Goal: Find contact information: Obtain details needed to contact an individual or organization

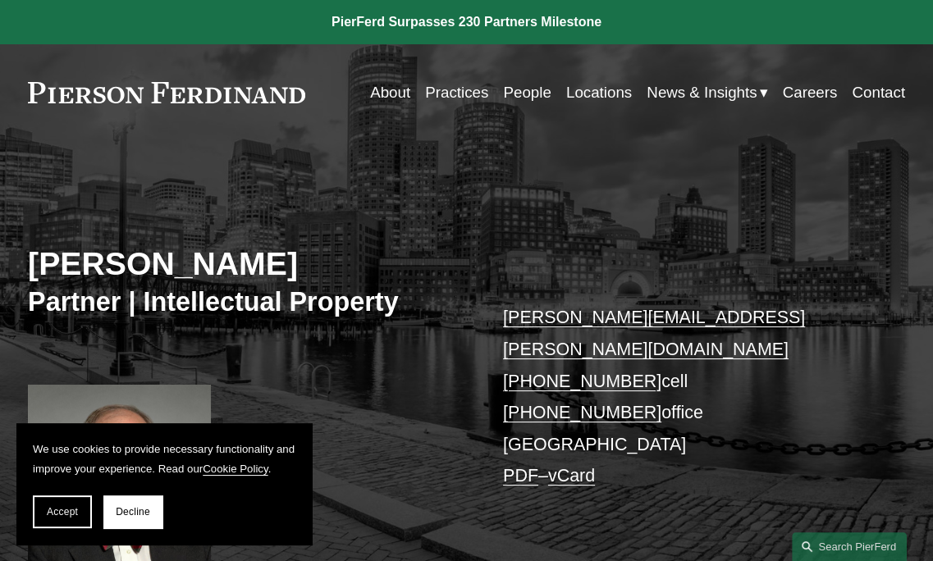
click at [857, 90] on link "Contact" at bounding box center [877, 92] width 53 height 30
click at [625, 317] on link "[PERSON_NAME][EMAIL_ADDRESS][PERSON_NAME][DOMAIN_NAME]" at bounding box center [654, 334] width 302 height 52
click at [545, 326] on link "[PERSON_NAME][EMAIL_ADDRESS][PERSON_NAME][DOMAIN_NAME]" at bounding box center [654, 334] width 302 height 52
click at [545, 322] on link "[PERSON_NAME][EMAIL_ADDRESS][PERSON_NAME][DOMAIN_NAME]" at bounding box center [654, 334] width 302 height 52
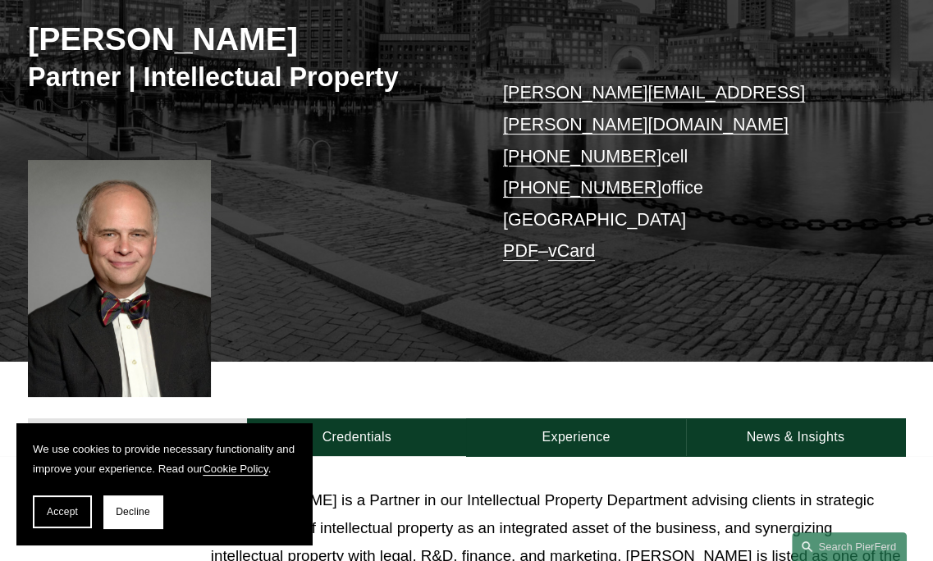
scroll to position [82, 0]
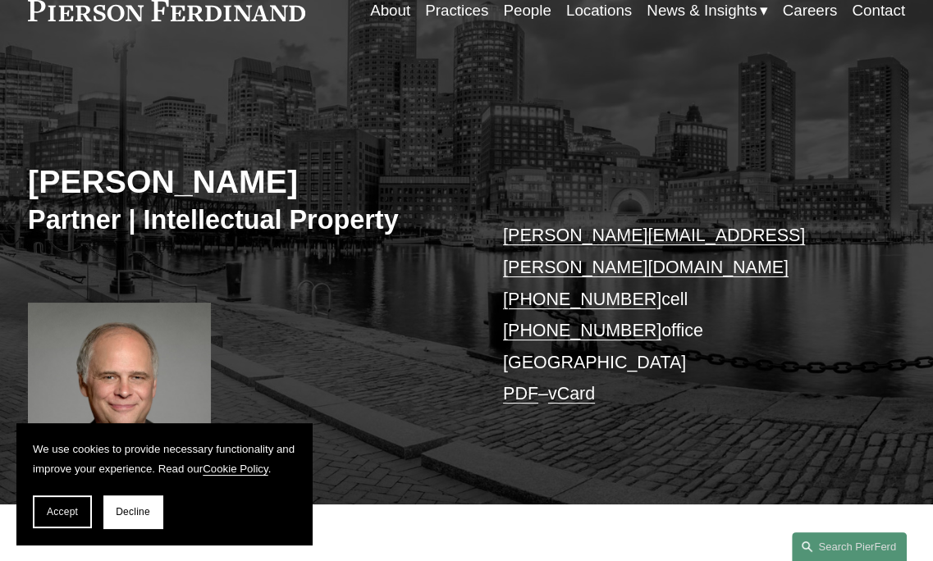
click at [862, 12] on link "Contact" at bounding box center [877, 10] width 53 height 30
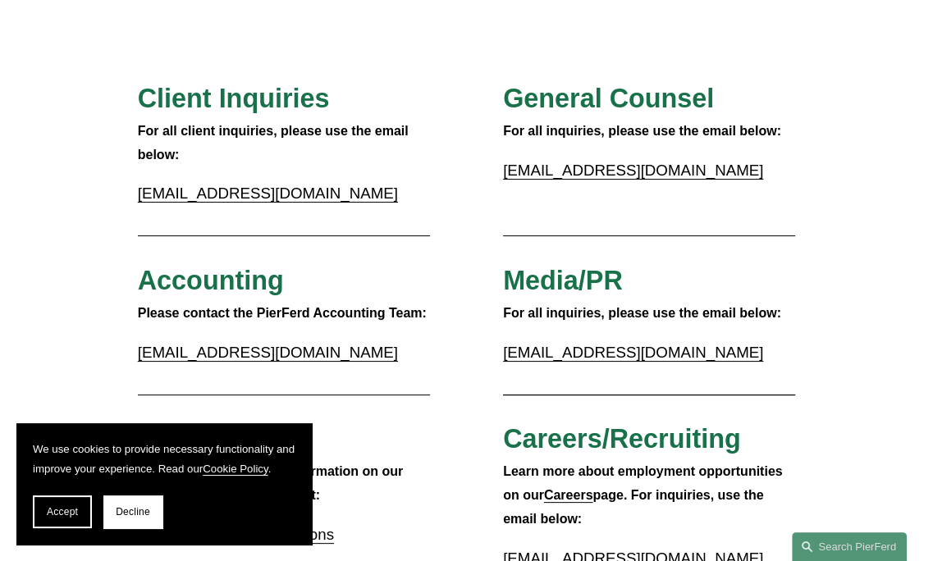
scroll to position [82, 0]
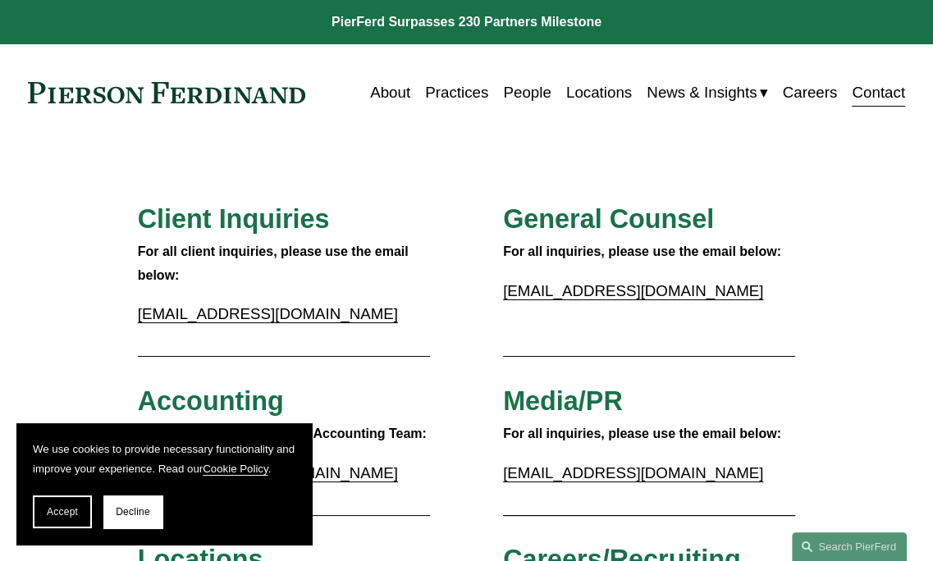
drag, startPoint x: 866, startPoint y: 213, endPoint x: 828, endPoint y: 191, distance: 44.5
drag, startPoint x: 59, startPoint y: 258, endPoint x: 209, endPoint y: 30, distance: 273.0
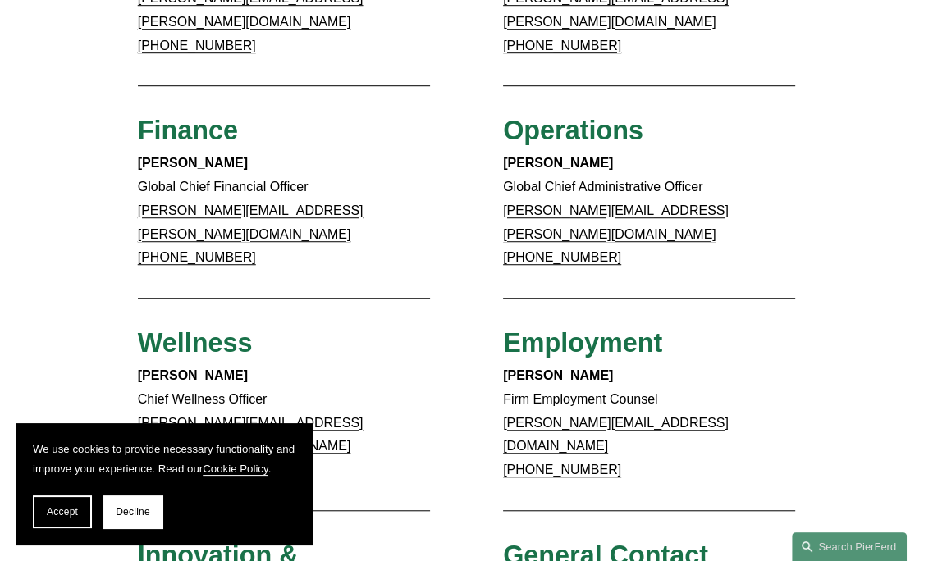
scroll to position [984, 0]
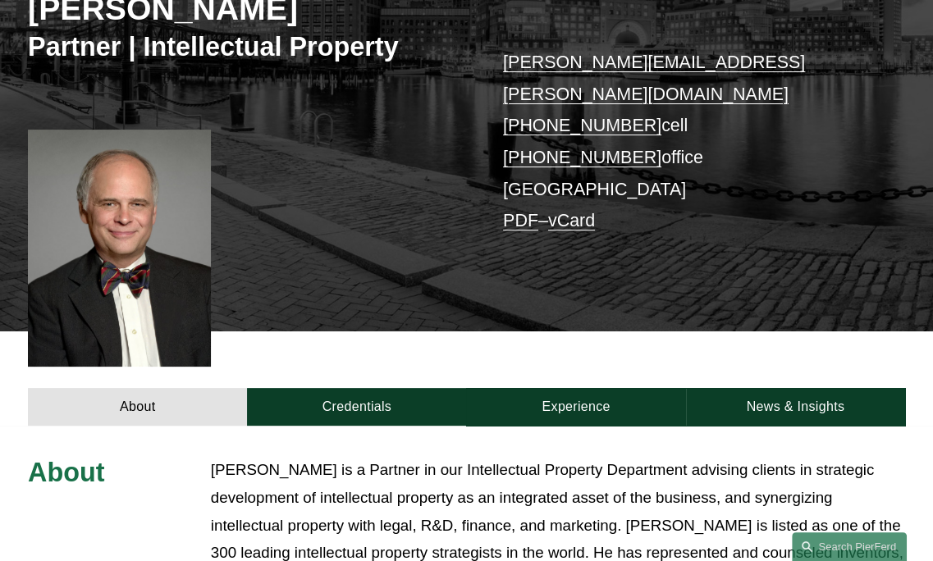
scroll to position [246, 0]
click at [514, 211] on link "PDF" at bounding box center [520, 221] width 35 height 20
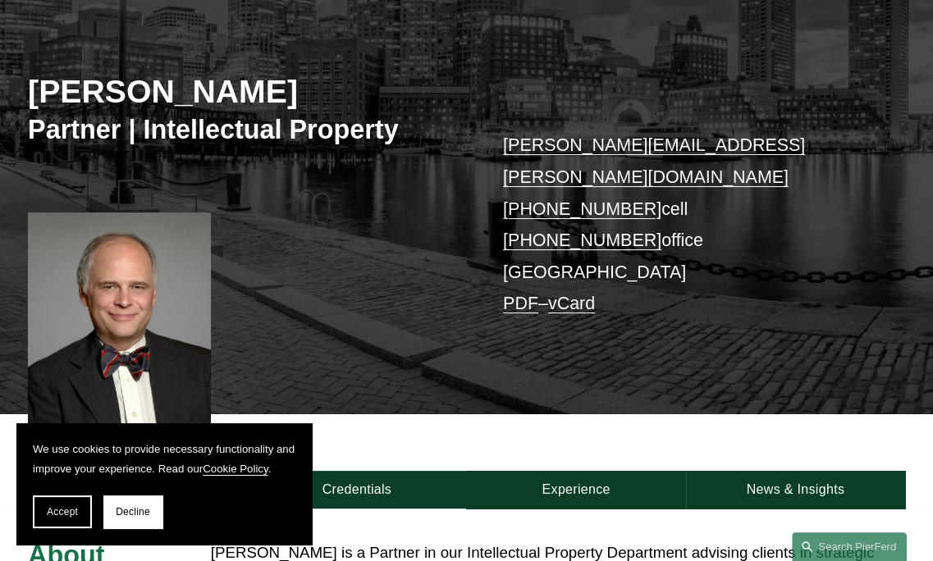
scroll to position [418, 0]
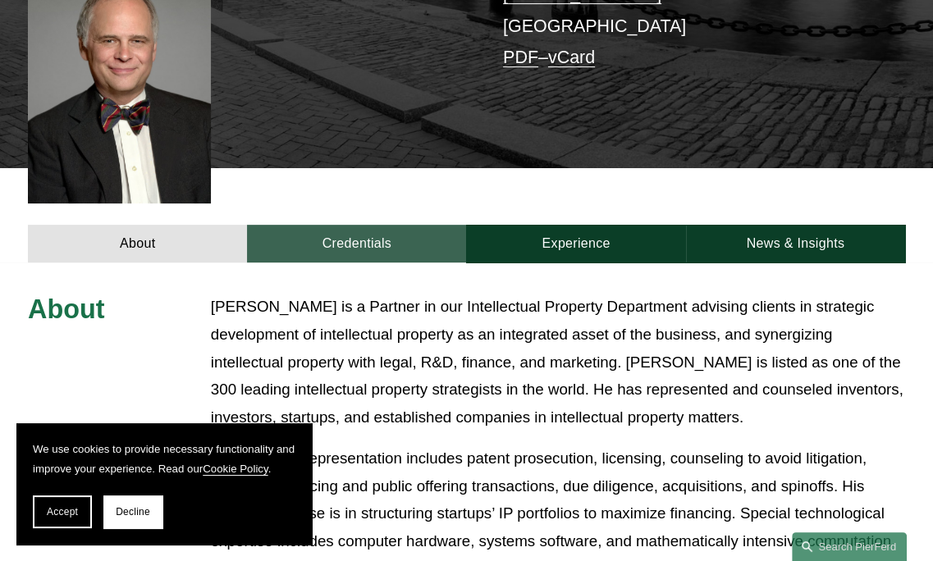
click at [381, 225] on link "Credentials" at bounding box center [356, 244] width 219 height 38
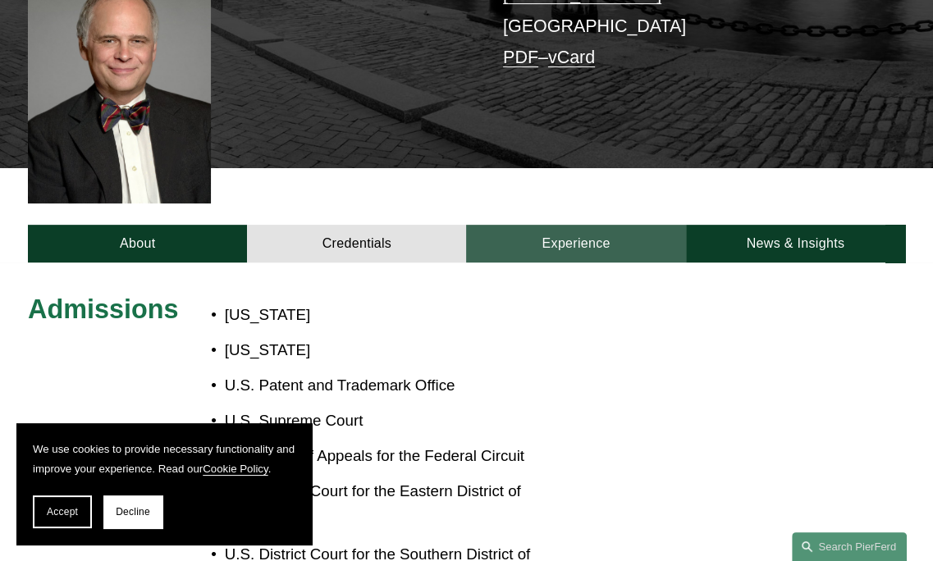
click at [596, 225] on link "Experience" at bounding box center [575, 244] width 219 height 38
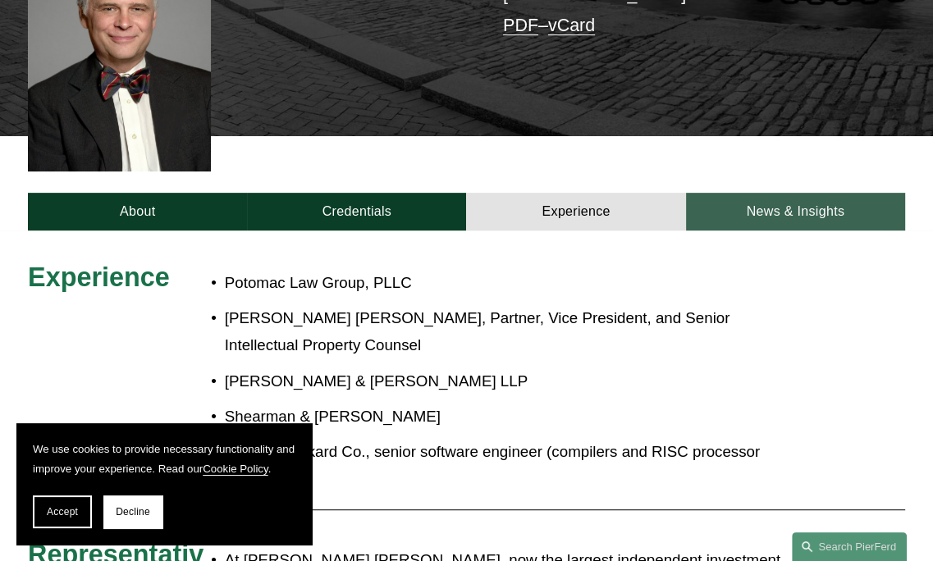
click at [745, 193] on link "News & Insights" at bounding box center [795, 212] width 219 height 38
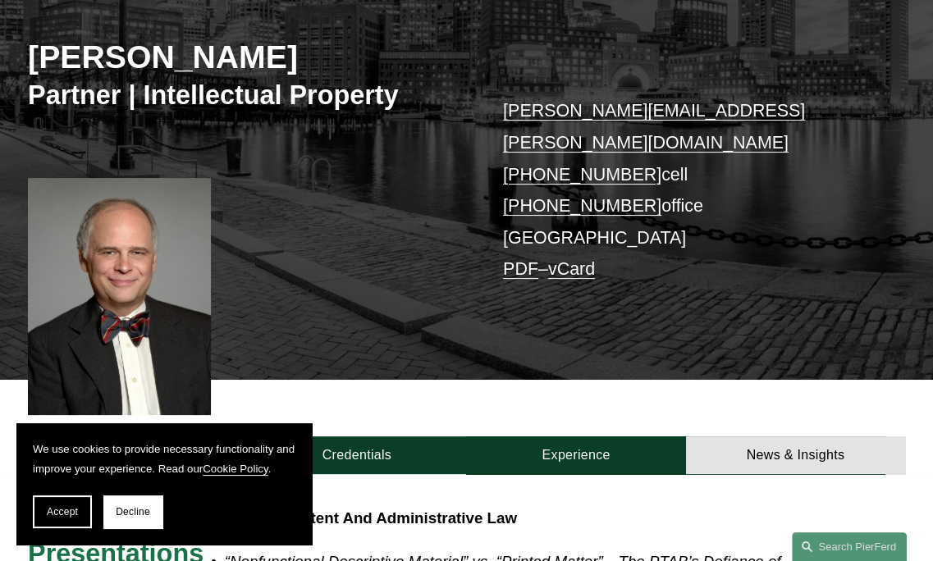
scroll to position [204, 0]
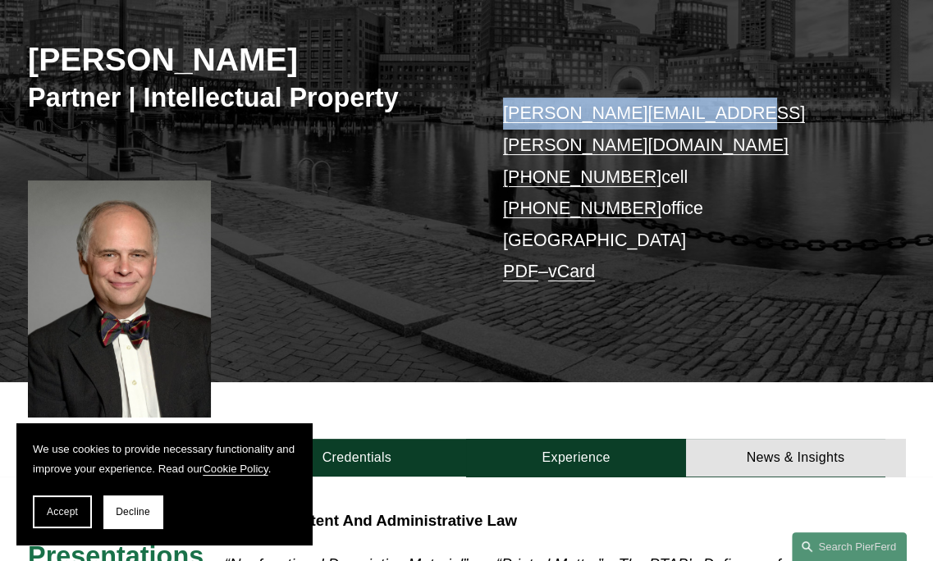
drag, startPoint x: 732, startPoint y: 114, endPoint x: 497, endPoint y: 117, distance: 234.6
click at [497, 117] on div "David Boundy Partner | Intellectual Property david.boundy@pierferd.com +1.646.4…" at bounding box center [466, 173] width 933 height 417
copy link "[PERSON_NAME][EMAIL_ADDRESS][PERSON_NAME][DOMAIN_NAME]"
click at [94, 138] on div "David Boundy Partner | Intellectual Property david.boundy@pierferd.com +1.646.4…" at bounding box center [466, 173] width 933 height 417
